Goal: Navigation & Orientation: Find specific page/section

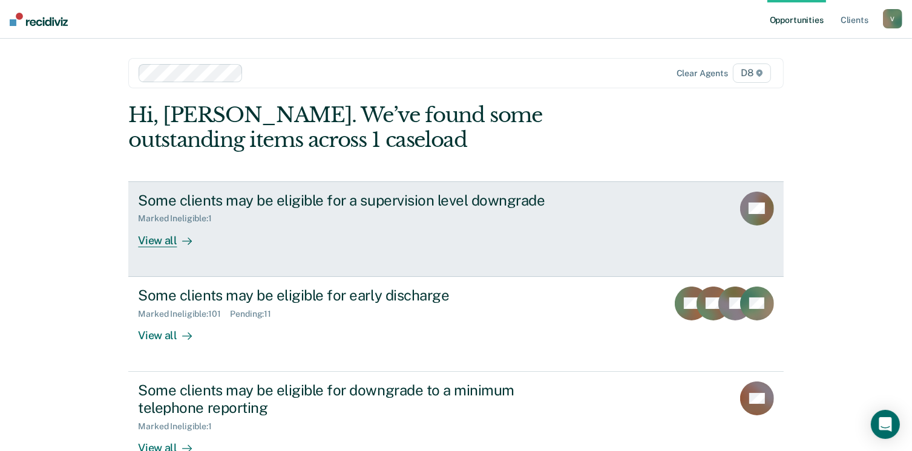
click at [160, 252] on link "Some clients may be eligible for a supervision level downgrade Marked Ineligibl…" at bounding box center [455, 229] width 655 height 96
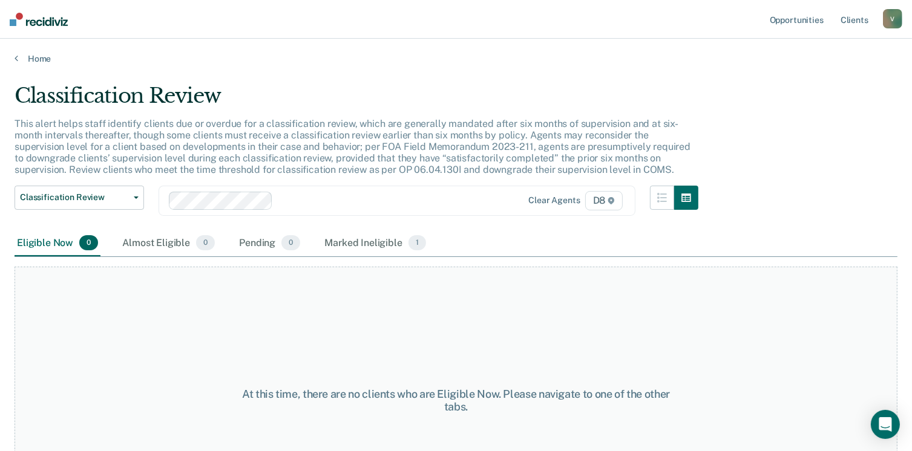
click at [30, 47] on div "Home" at bounding box center [456, 51] width 912 height 25
click at [31, 54] on link "Home" at bounding box center [456, 58] width 883 height 11
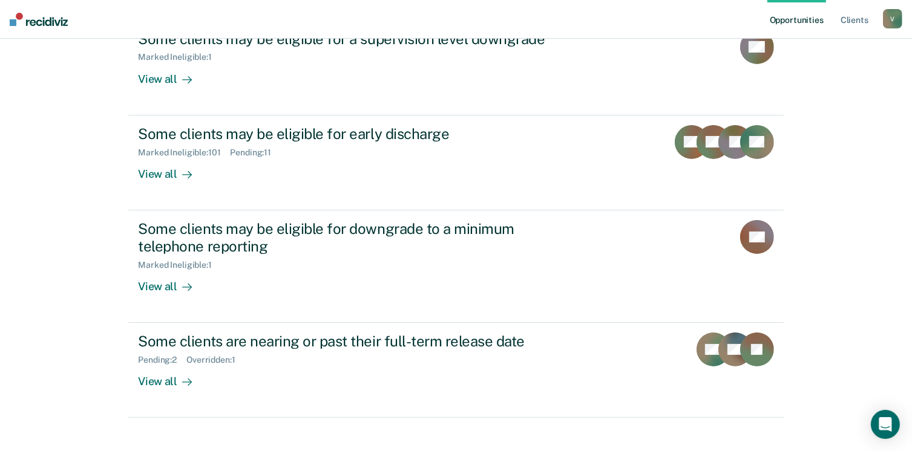
scroll to position [172, 0]
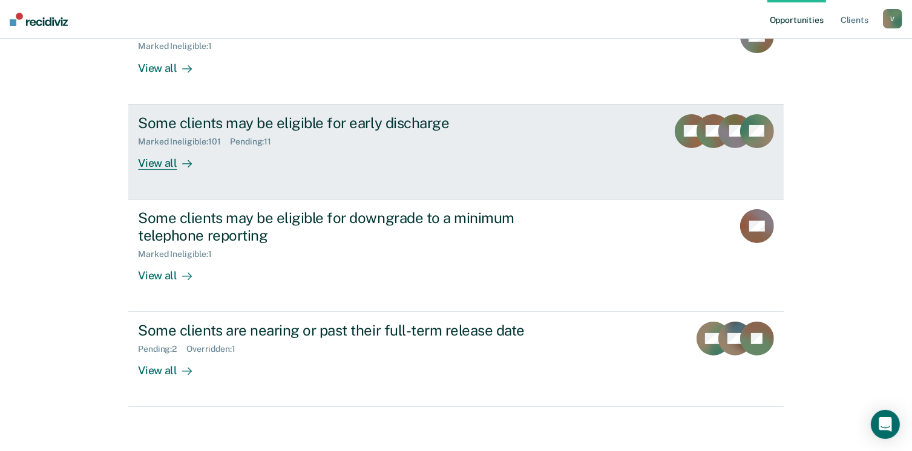
click at [177, 168] on div at bounding box center [184, 163] width 15 height 14
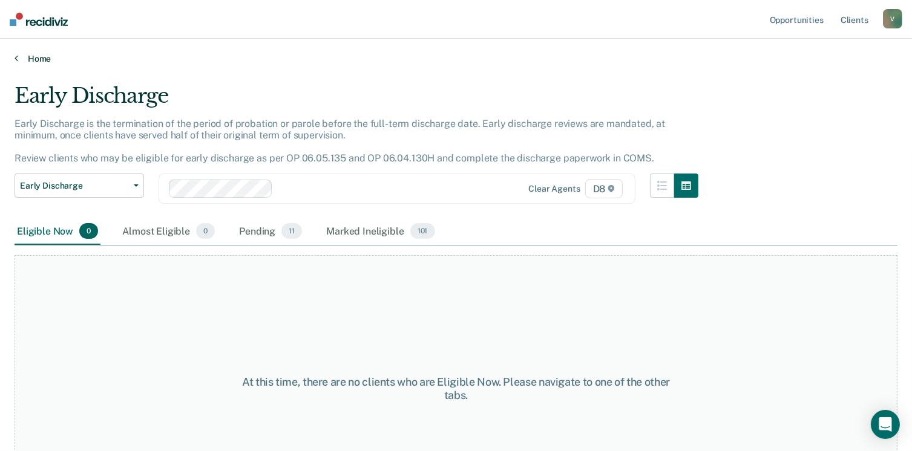
click at [38, 58] on link "Home" at bounding box center [456, 58] width 883 height 11
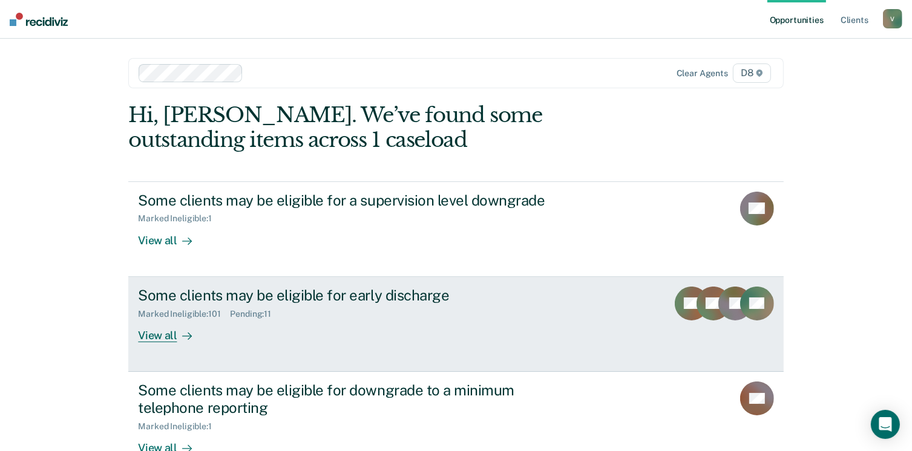
click at [160, 338] on div "View all" at bounding box center [172, 331] width 68 height 24
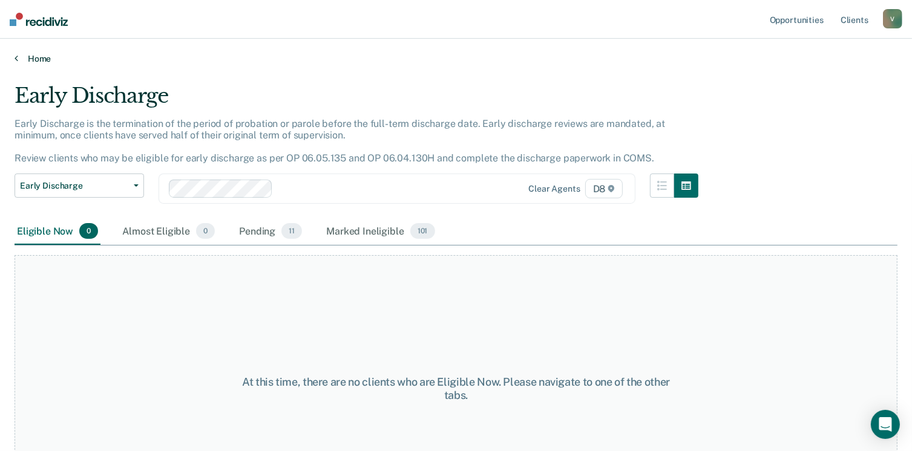
click at [41, 59] on link "Home" at bounding box center [456, 58] width 883 height 11
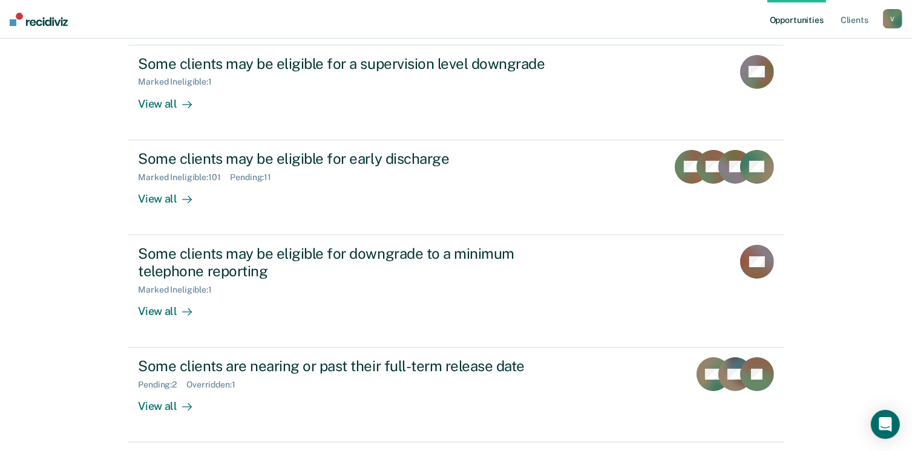
scroll to position [157, 0]
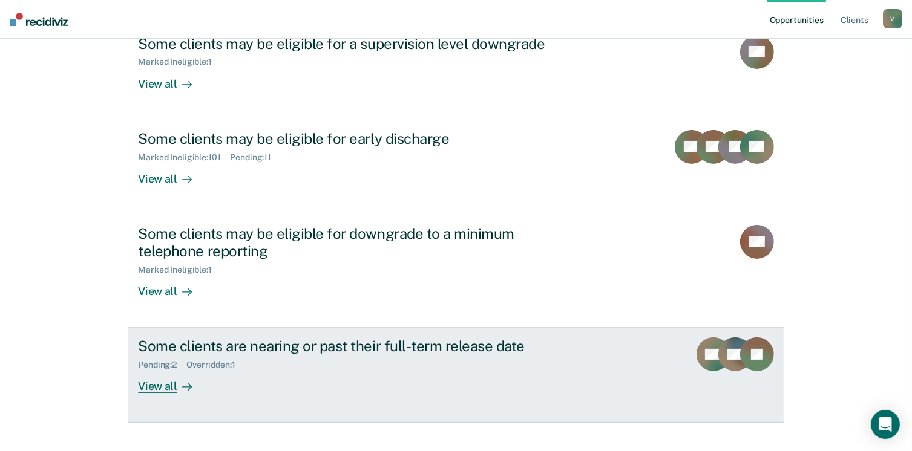
click at [157, 382] on div "View all" at bounding box center [172, 382] width 68 height 24
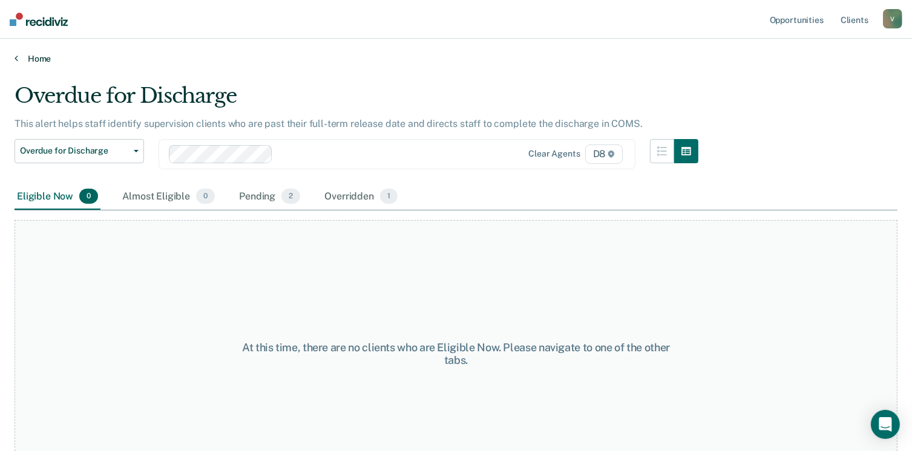
click at [30, 54] on link "Home" at bounding box center [456, 58] width 883 height 11
